Goal: Find specific page/section: Find specific page/section

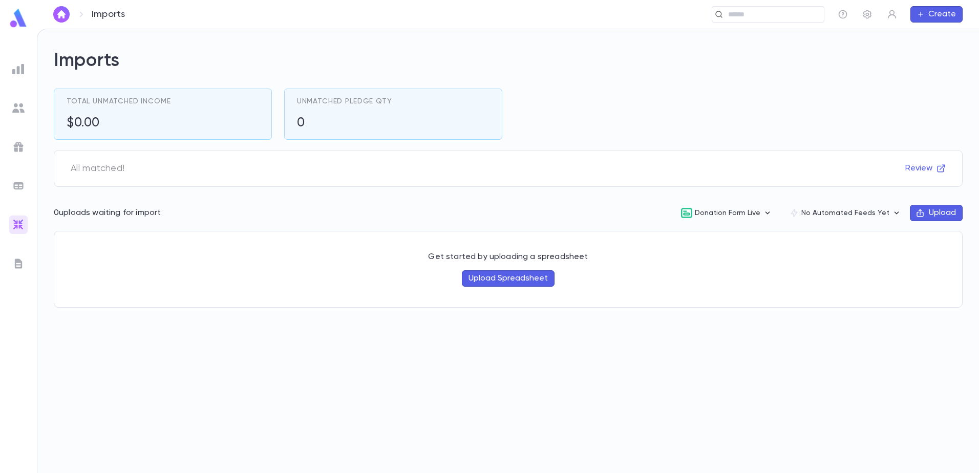
click at [22, 23] on img at bounding box center [18, 18] width 20 height 20
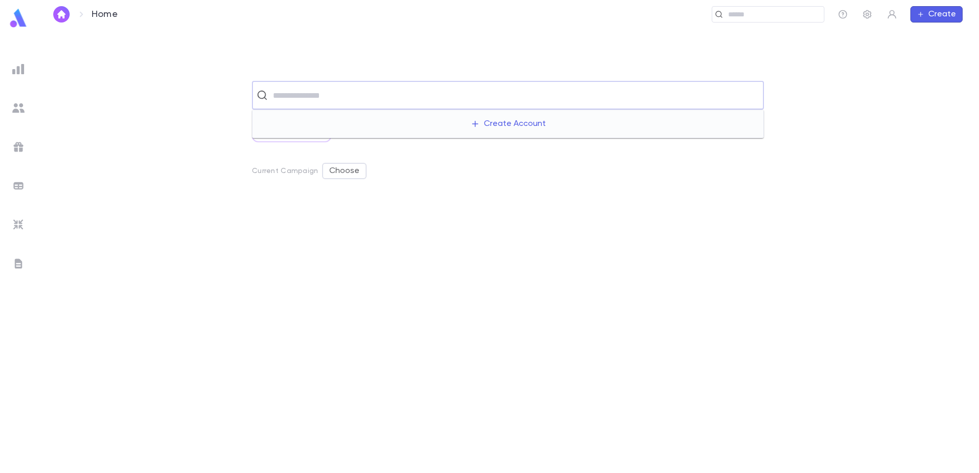
click at [326, 99] on input "text" at bounding box center [514, 94] width 489 height 19
click at [191, 158] on div "​ All Scratch Lists Current Campaign Choose" at bounding box center [507, 277] width 909 height 392
click at [13, 111] on img at bounding box center [18, 108] width 12 height 12
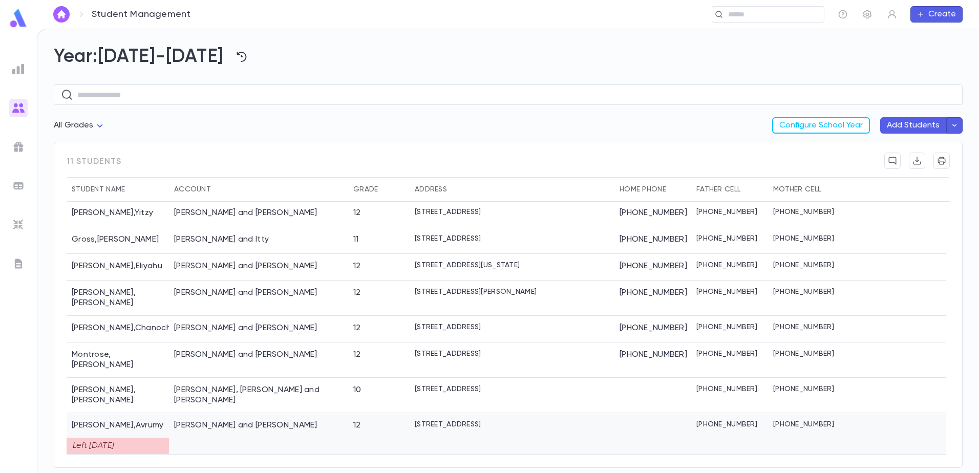
scroll to position [52, 0]
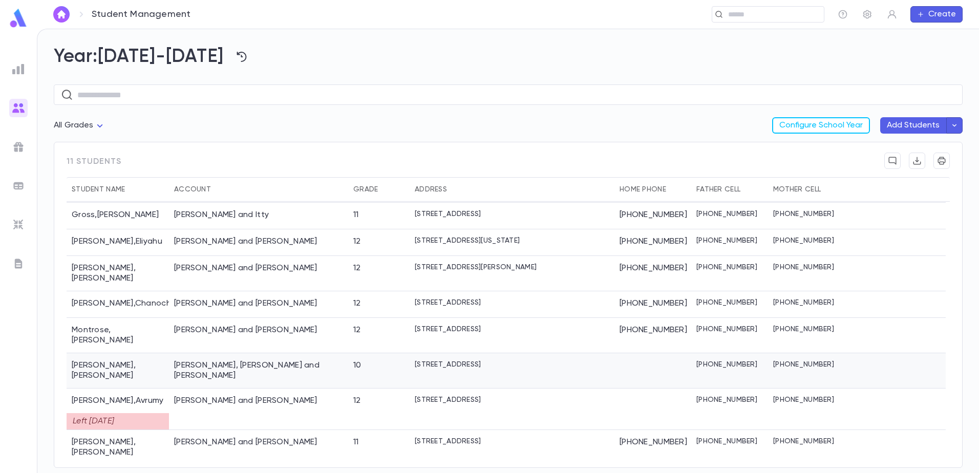
click at [106, 353] on div "[PERSON_NAME]" at bounding box center [118, 370] width 102 height 35
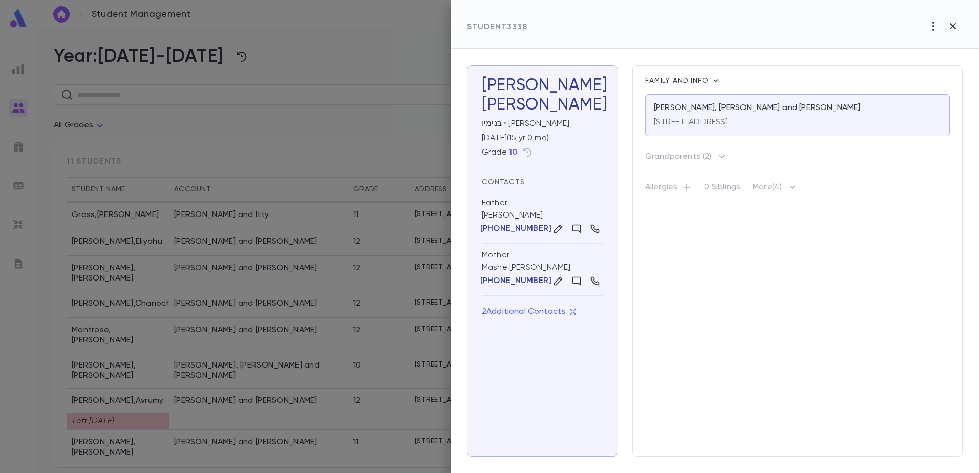
click at [11, 366] on div at bounding box center [489, 236] width 979 height 473
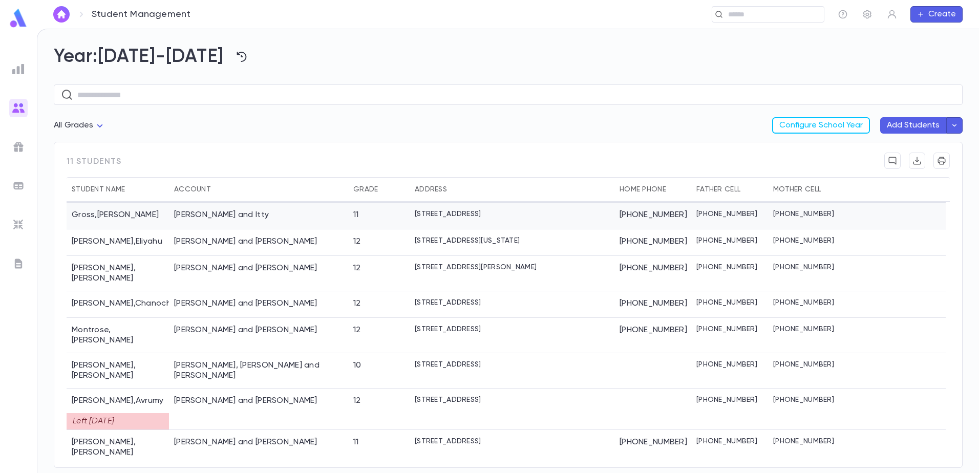
click at [107, 219] on div "[PERSON_NAME]" at bounding box center [118, 216] width 102 height 27
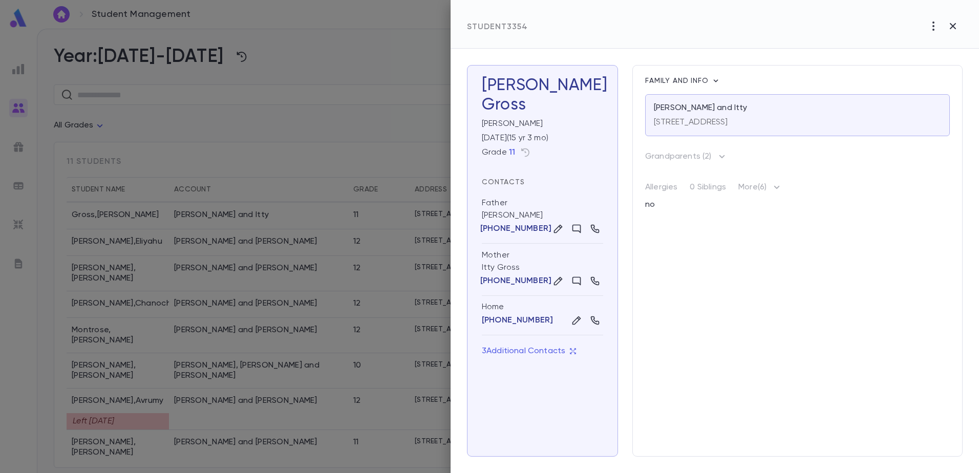
click at [222, 166] on div at bounding box center [489, 236] width 979 height 473
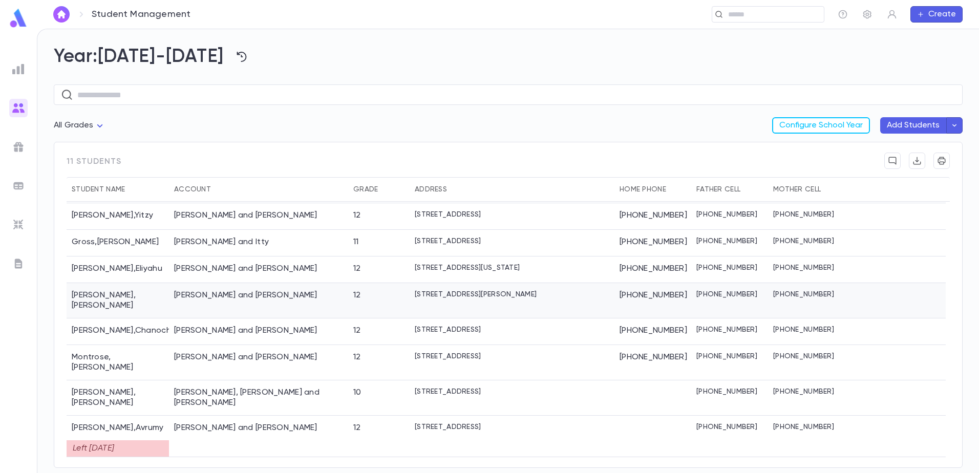
scroll to position [0, 0]
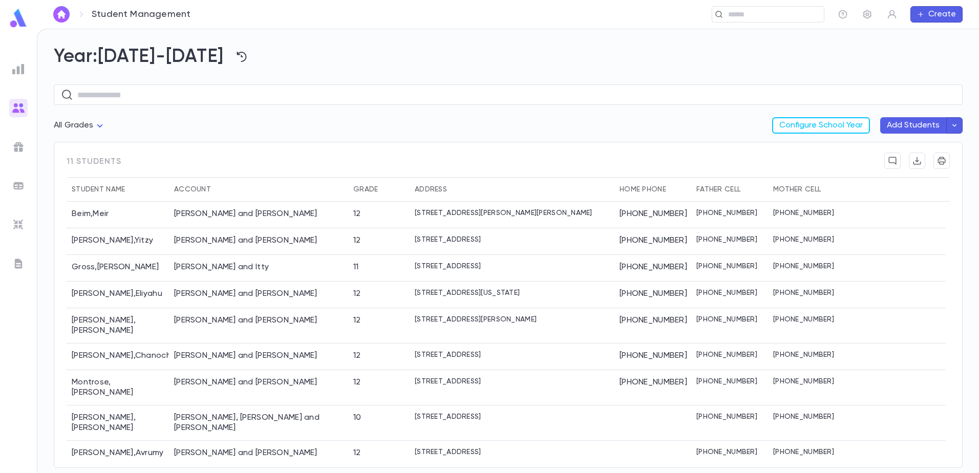
click at [15, 147] on img at bounding box center [18, 147] width 12 height 12
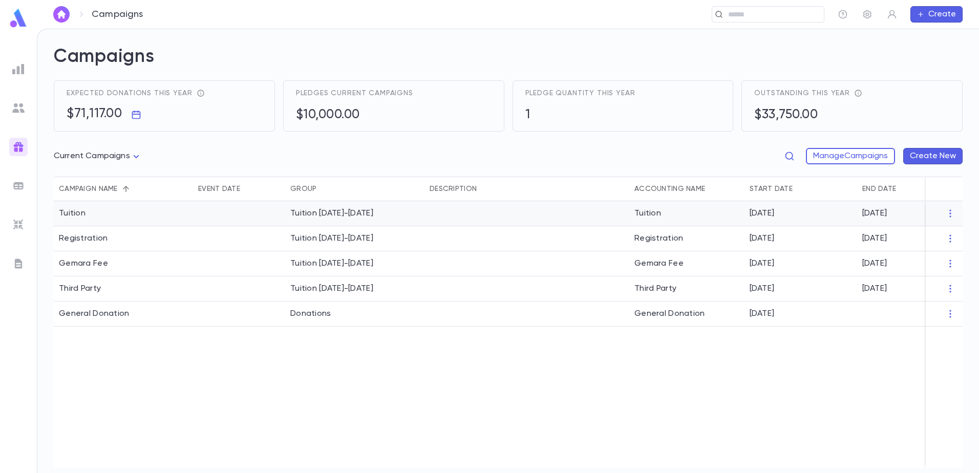
click at [132, 222] on div "Tuition" at bounding box center [123, 213] width 139 height 25
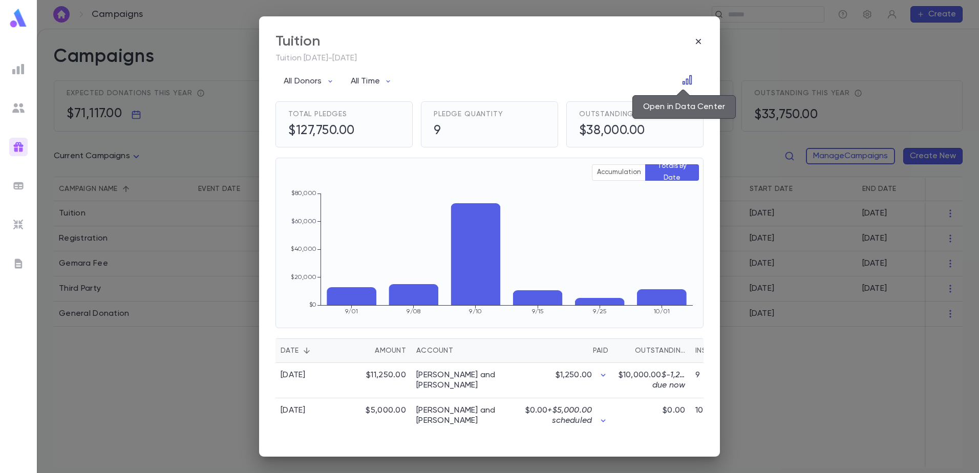
click at [682, 77] on icon "Open in Data Center" at bounding box center [687, 80] width 10 height 10
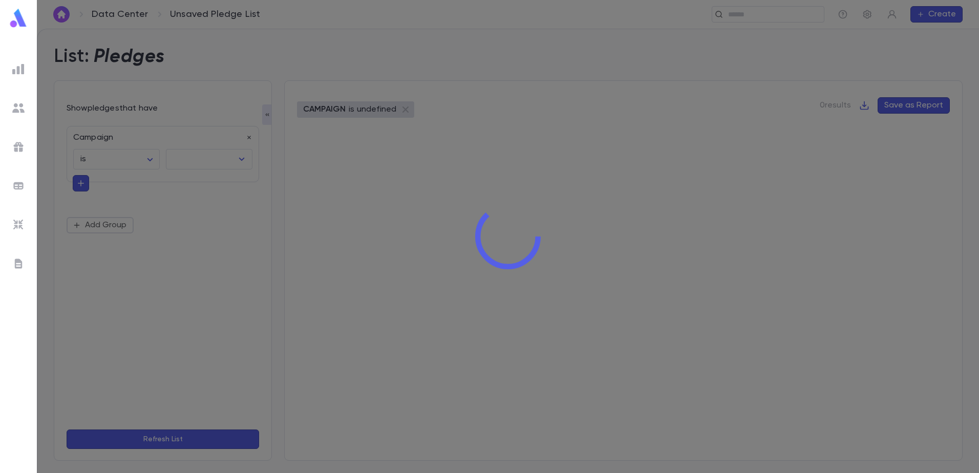
type input "*******"
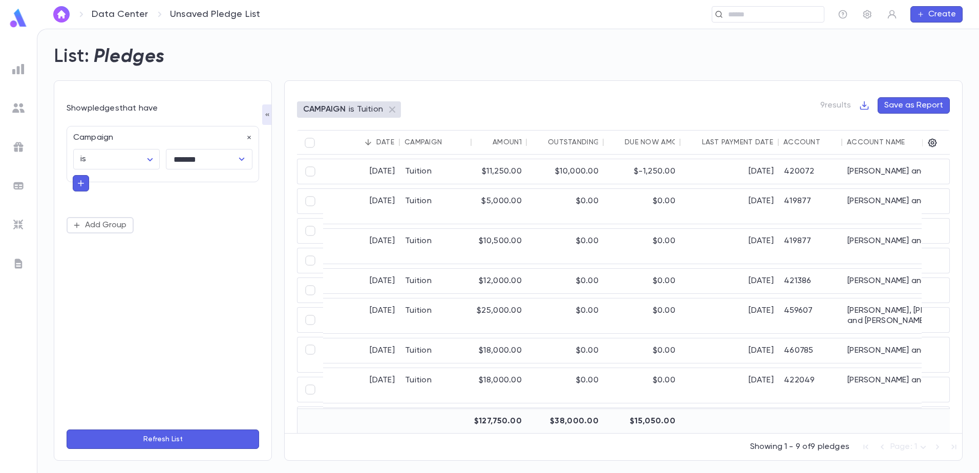
click at [151, 311] on div "Campaign is ****** ​ ******* ​ Add Group" at bounding box center [163, 270] width 192 height 301
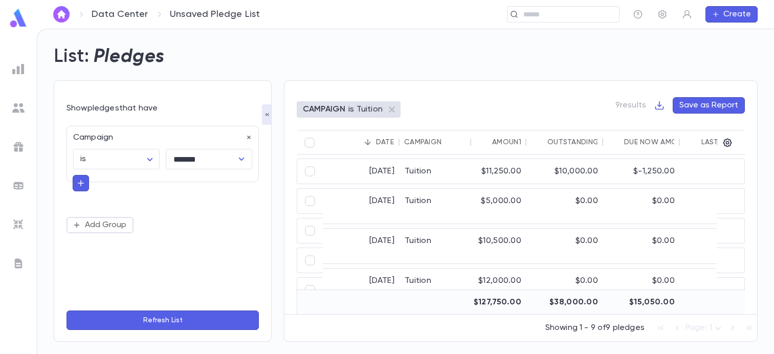
click at [749, 44] on div "List: Pledges" at bounding box center [399, 50] width 717 height 35
